Goal: Task Accomplishment & Management: Manage account settings

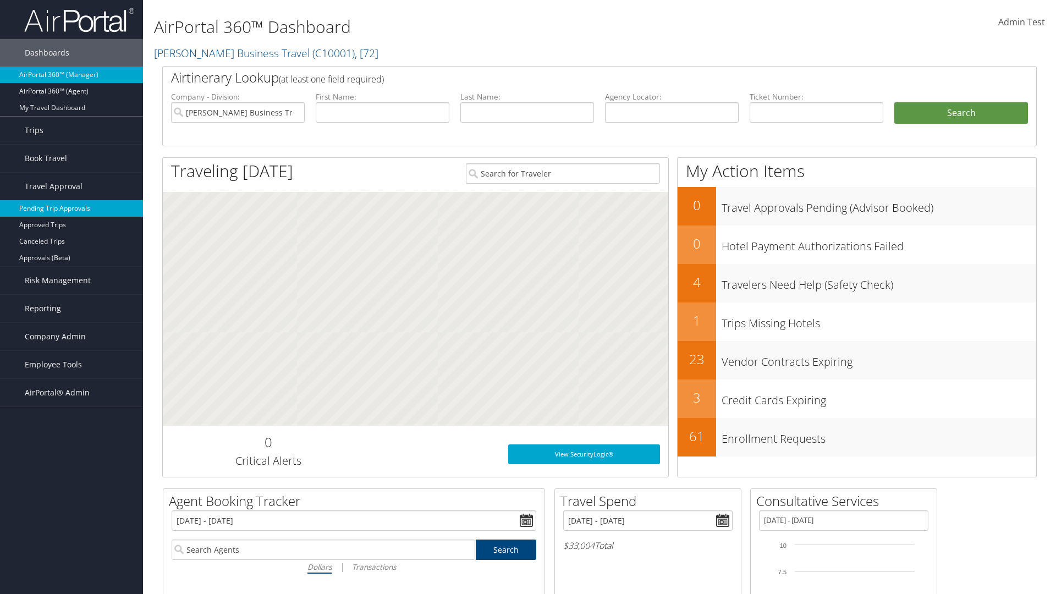
click at [71, 208] on link "Pending Trip Approvals" at bounding box center [71, 208] width 143 height 16
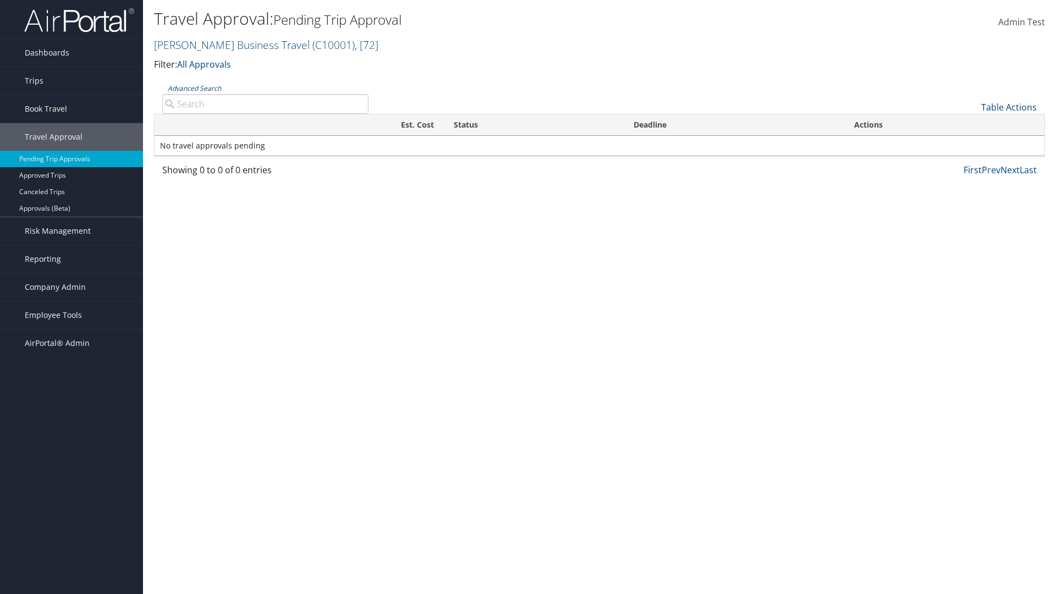
click at [1008, 107] on link "Table Actions" at bounding box center [1009, 107] width 56 height 12
click at [972, 124] on link "Download Report" at bounding box center [972, 124] width 145 height 19
click at [1008, 107] on link "Table Actions" at bounding box center [1009, 107] width 56 height 12
click at [972, 143] on link "Column Visibility" at bounding box center [972, 143] width 145 height 19
click at [972, 144] on link "Traveler" at bounding box center [972, 144] width 145 height 19
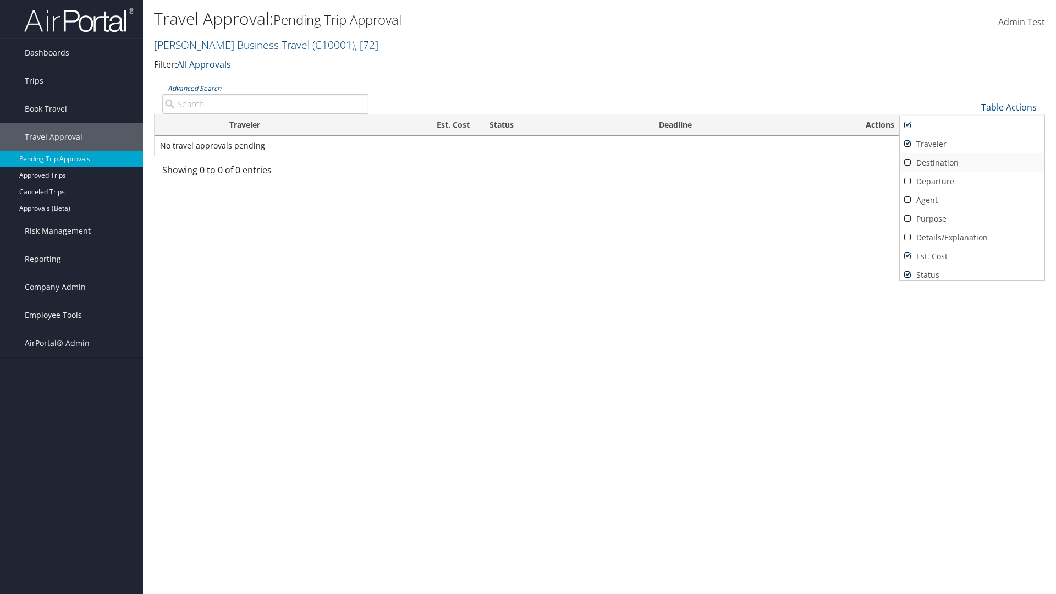
click at [972, 163] on link "Destination" at bounding box center [972, 162] width 145 height 19
click at [972, 181] on link "Departure" at bounding box center [972, 181] width 145 height 19
click at [972, 200] on link "Agent" at bounding box center [972, 200] width 145 height 19
click at [972, 238] on link "Details/Explanation" at bounding box center [972, 237] width 145 height 19
click at [972, 219] on link "Purpose" at bounding box center [972, 218] width 145 height 19
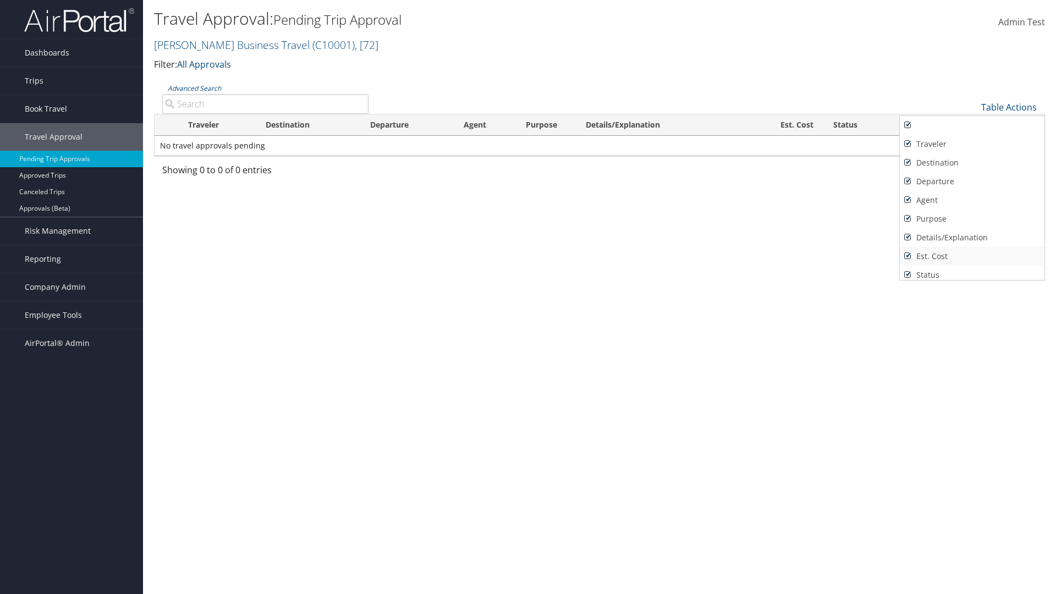
click at [972, 256] on link "Est. Cost" at bounding box center [972, 256] width 145 height 19
click at [972, 271] on link "Status" at bounding box center [972, 275] width 145 height 19
click at [972, 280] on link "Deadline" at bounding box center [972, 289] width 145 height 19
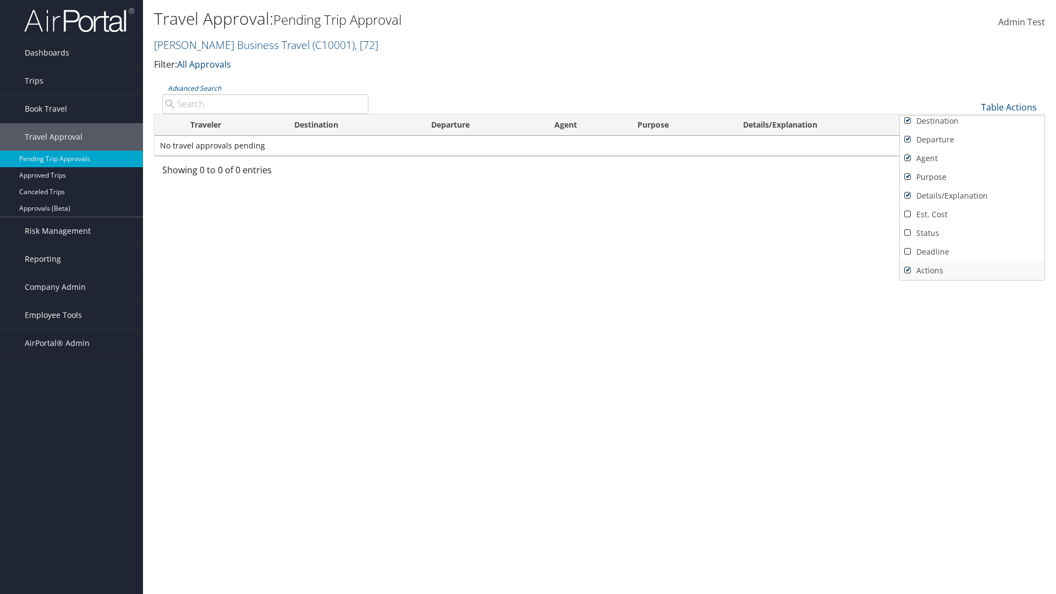
click at [972, 271] on link "Actions" at bounding box center [972, 270] width 145 height 19
click at [972, 112] on link "Traveler" at bounding box center [972, 102] width 145 height 19
click at [972, 163] on link "Destination" at bounding box center [972, 162] width 145 height 19
click at [972, 181] on link "Departure" at bounding box center [972, 181] width 145 height 19
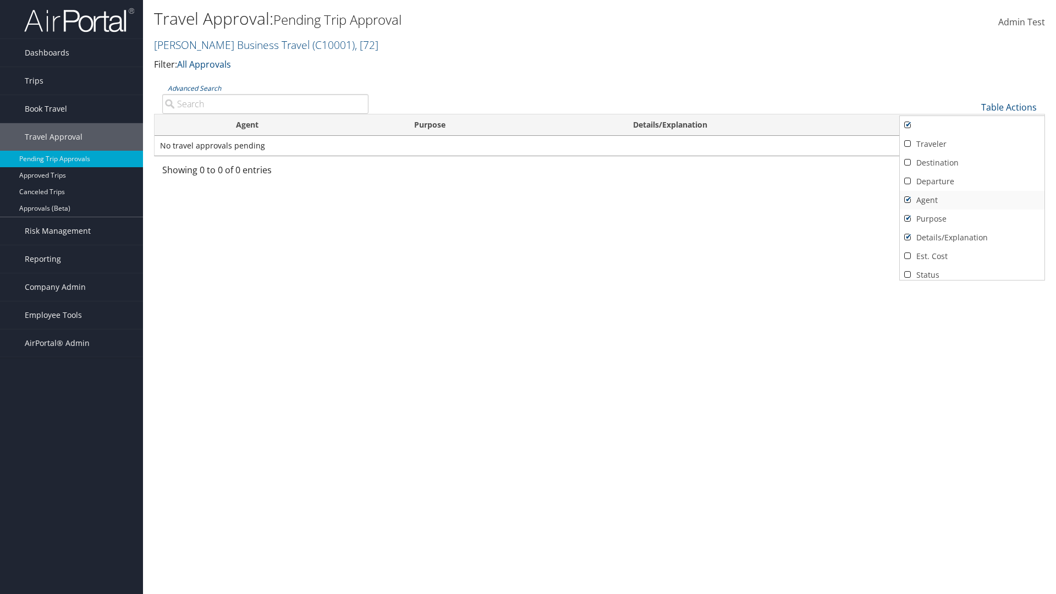
click at [972, 200] on link "Agent" at bounding box center [972, 200] width 145 height 19
click at [972, 238] on link "Details/Explanation" at bounding box center [972, 237] width 145 height 19
click at [972, 219] on link "Purpose" at bounding box center [972, 218] width 145 height 19
click at [972, 256] on link "Est. Cost" at bounding box center [972, 256] width 145 height 19
click at [972, 271] on link "Status" at bounding box center [972, 275] width 145 height 19
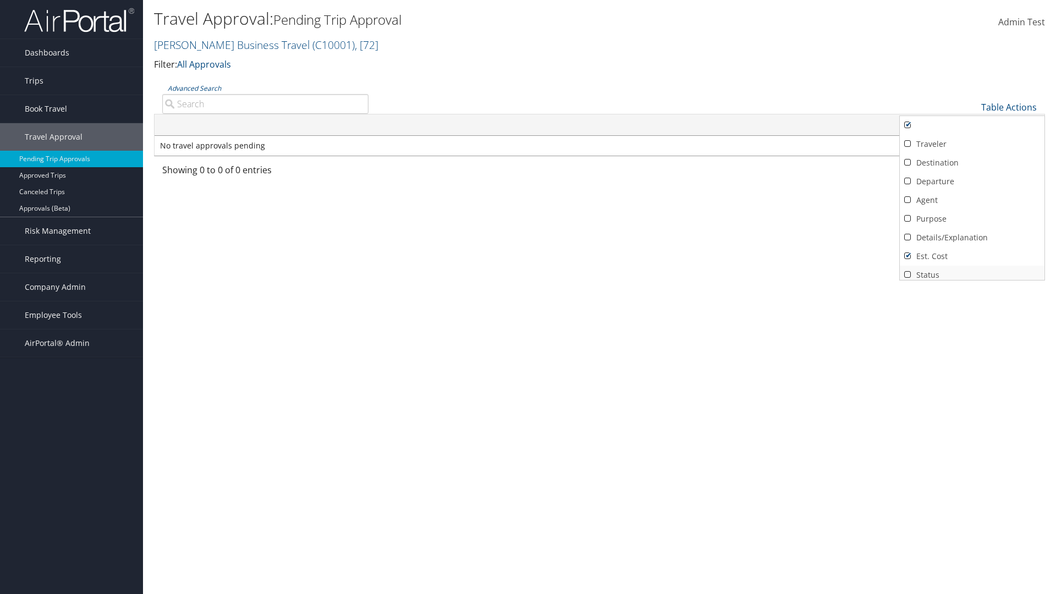
scroll to position [4, 0]
click at [972, 280] on link "Deadline" at bounding box center [972, 289] width 145 height 19
click at [972, 271] on link "Actions" at bounding box center [972, 270] width 145 height 19
click at [528, 297] on div at bounding box center [528, 297] width 1056 height 594
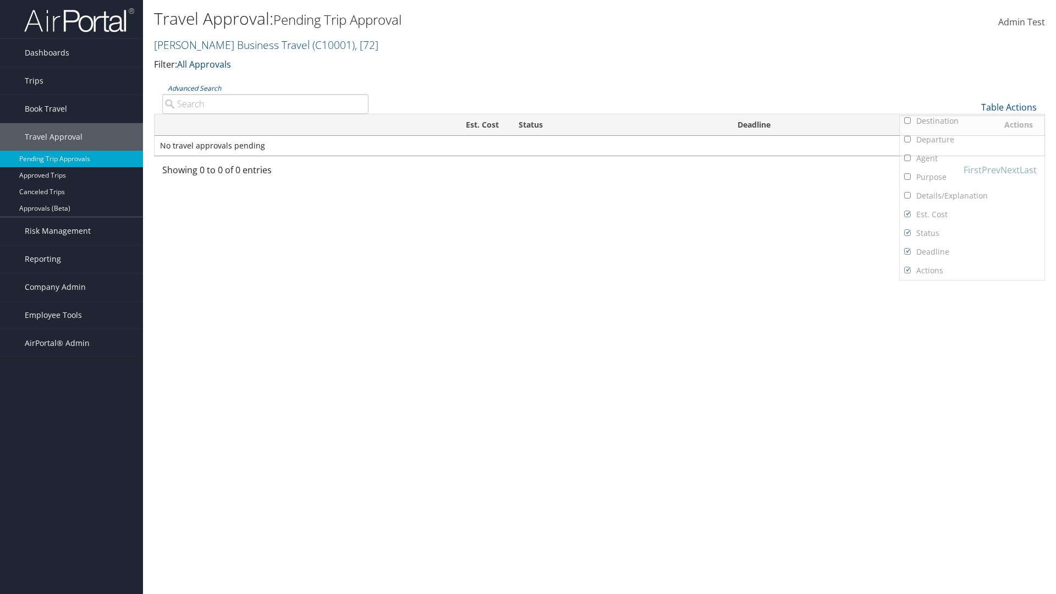
scroll to position [13, 0]
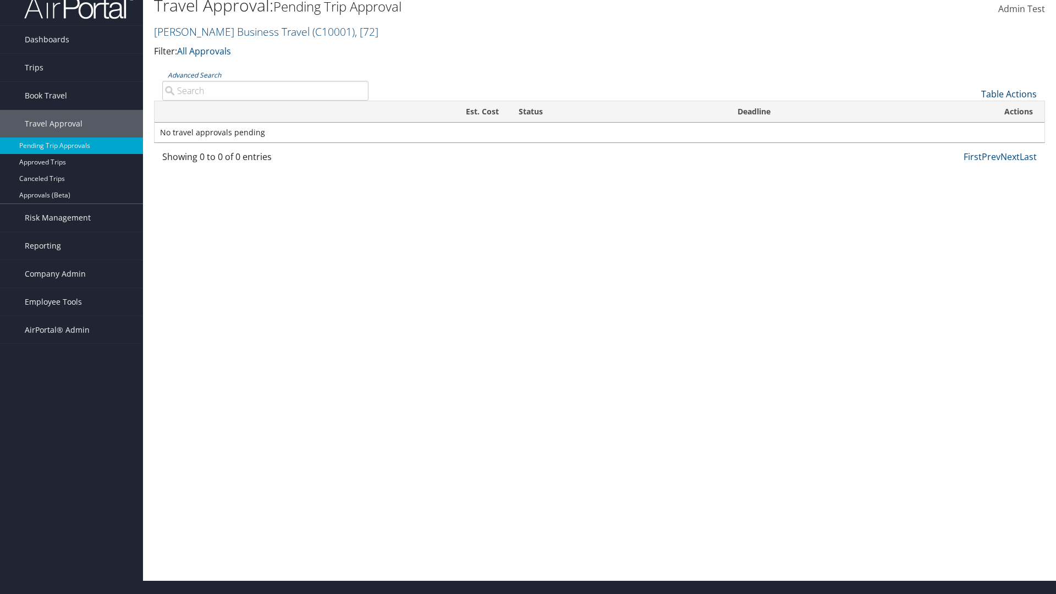
click at [1008, 100] on link "Table Actions" at bounding box center [1009, 94] width 56 height 12
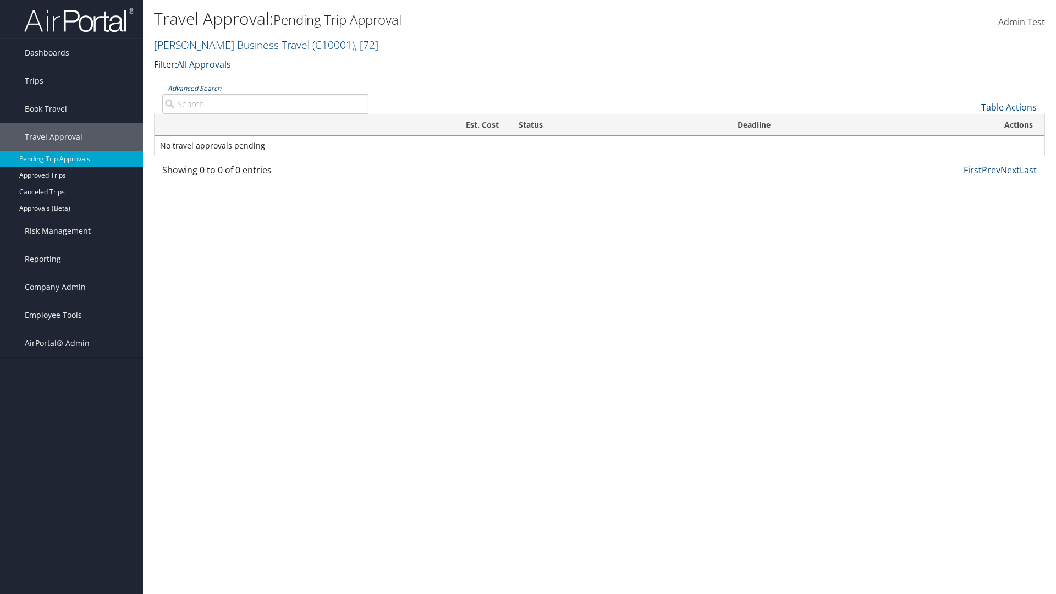
click at [972, 162] on link "Page Length" at bounding box center [972, 161] width 145 height 19
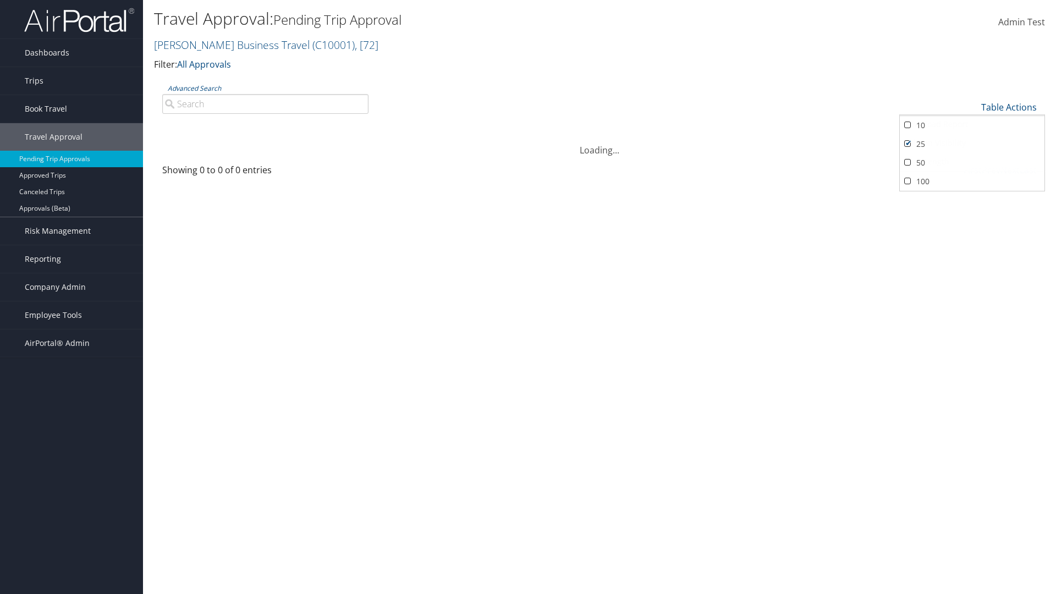
scroll to position [13, 0]
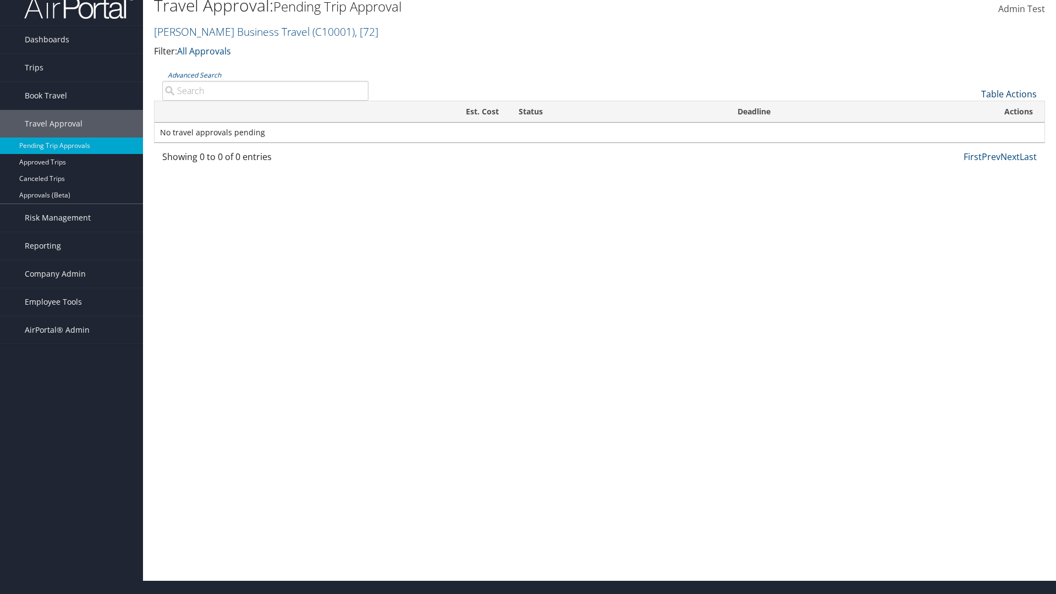
click at [1008, 100] on link "Table Actions" at bounding box center [1009, 94] width 56 height 12
